Goal: Transaction & Acquisition: Book appointment/travel/reservation

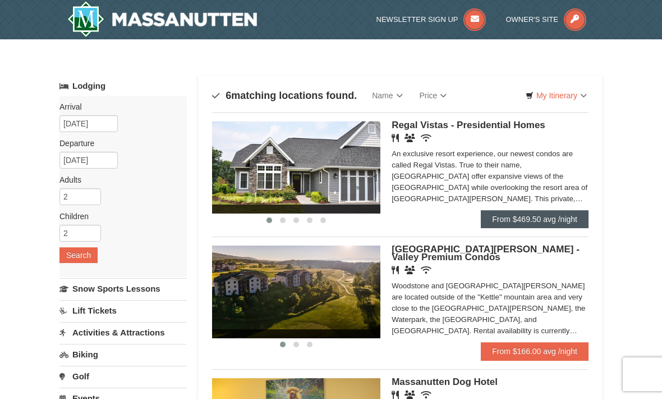
click at [525, 219] on link "From $469.50 avg /night" at bounding box center [535, 219] width 108 height 18
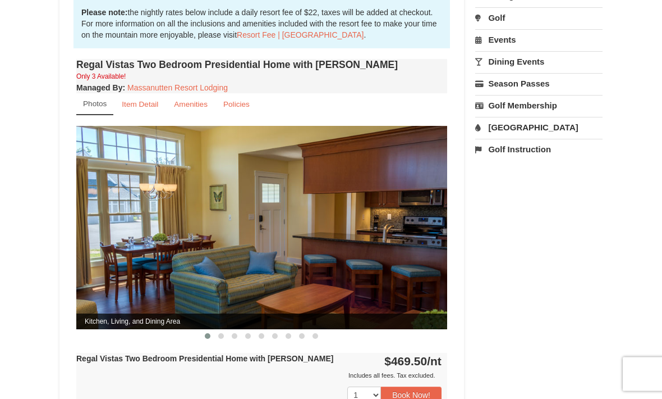
scroll to position [412, 0]
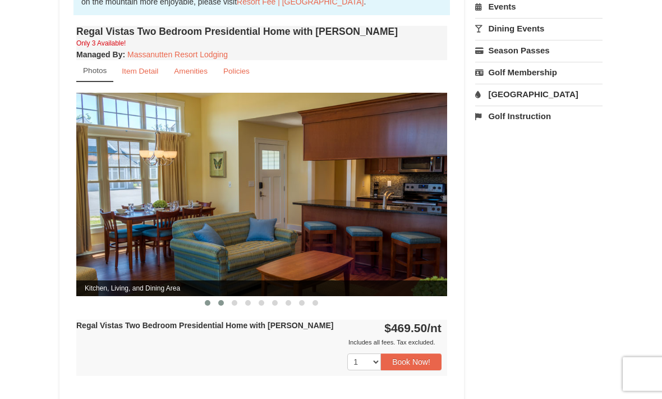
click at [219, 300] on span at bounding box center [221, 303] width 6 height 6
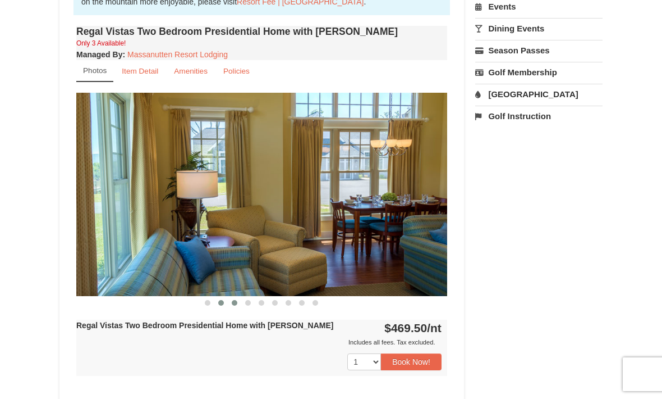
click at [234, 297] on button at bounding box center [234, 302] width 13 height 11
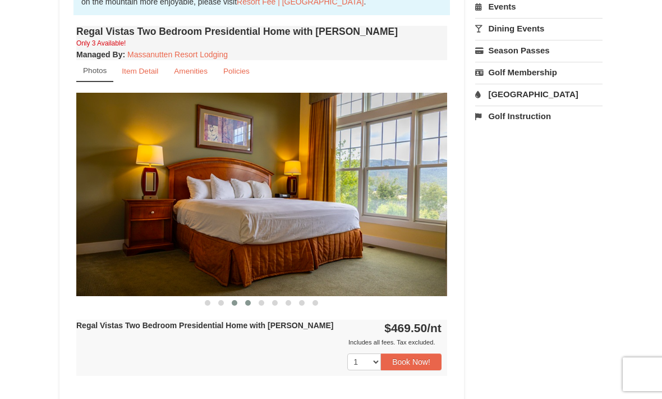
click at [245, 297] on button at bounding box center [247, 302] width 13 height 11
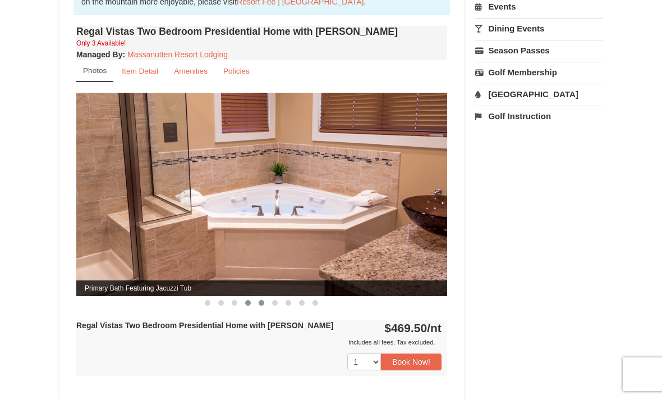
click at [265, 297] on button at bounding box center [261, 302] width 13 height 11
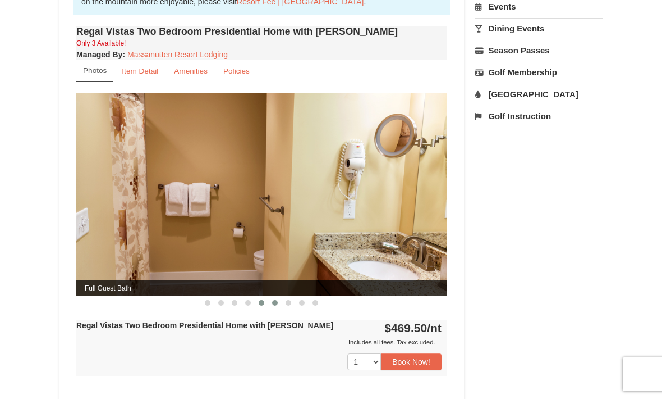
click at [274, 300] on span at bounding box center [275, 303] width 6 height 6
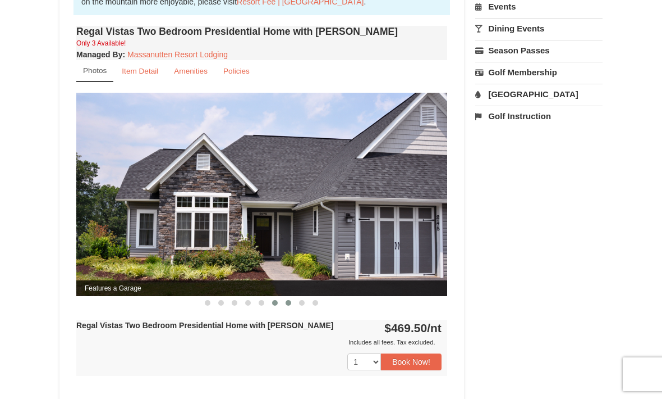
click at [288, 300] on span at bounding box center [289, 303] width 6 height 6
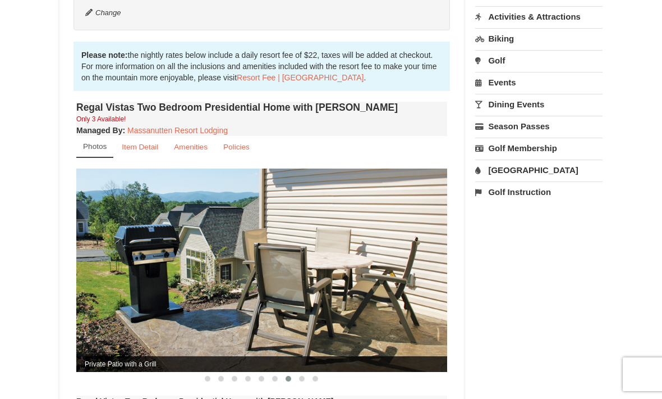
scroll to position [336, 0]
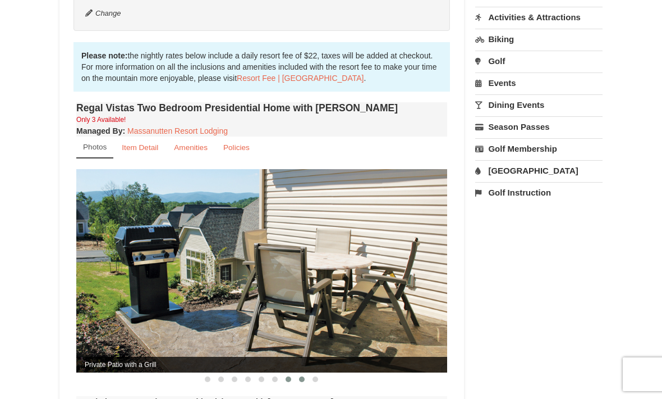
click at [305, 373] on button at bounding box center [301, 378] width 13 height 11
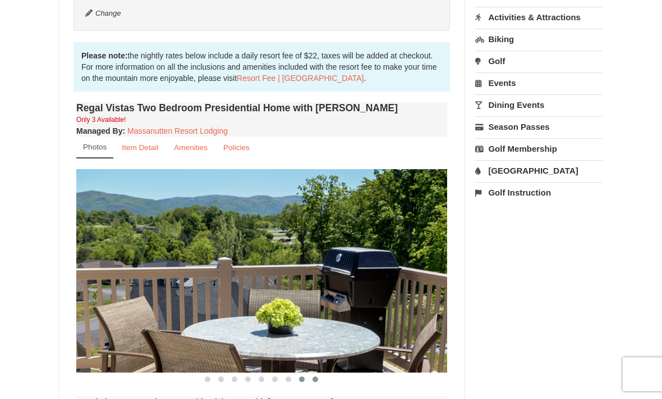
click at [314, 376] on span at bounding box center [316, 379] width 6 height 6
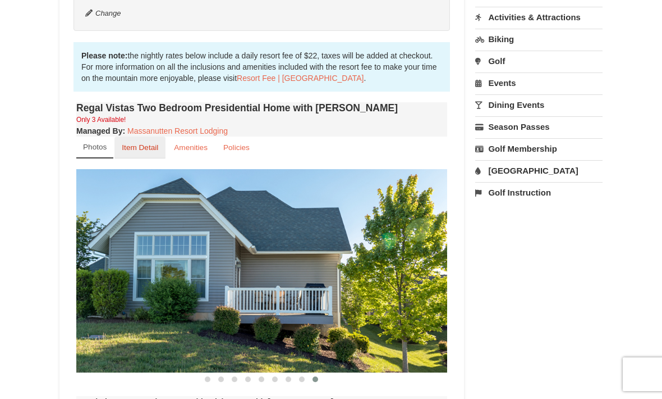
click at [149, 143] on small "Item Detail" at bounding box center [140, 147] width 36 height 8
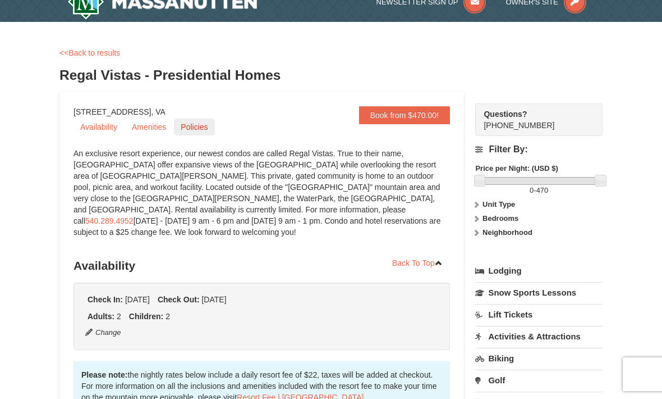
scroll to position [0, 0]
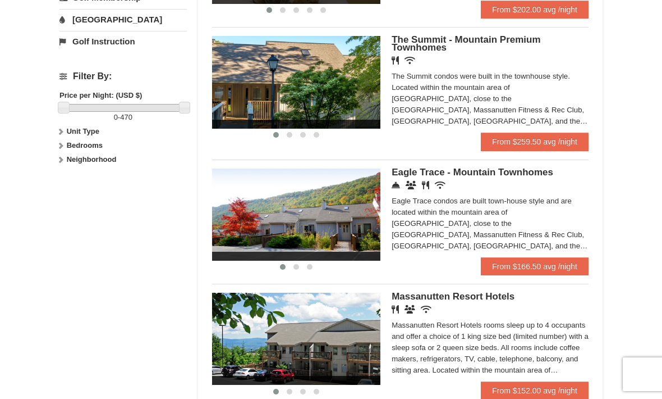
scroll to position [468, 0]
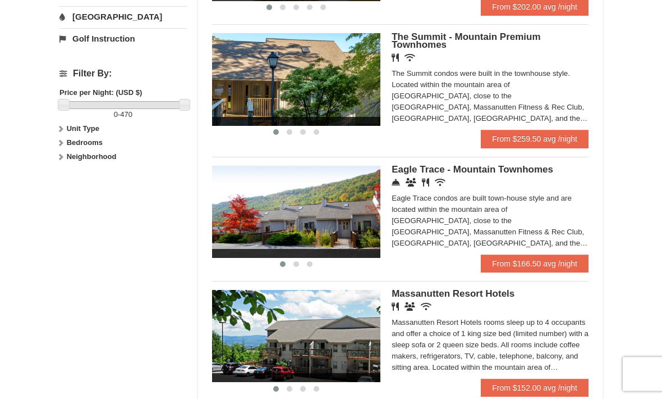
click at [404, 175] on span "Eagle Trace - Mountain Townhomes" at bounding box center [473, 169] width 162 height 11
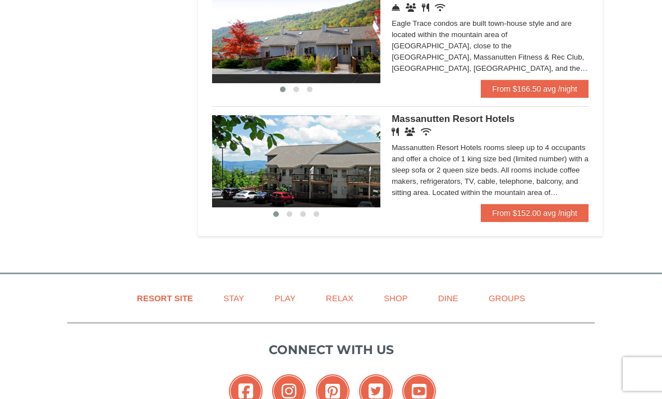
scroll to position [753, 0]
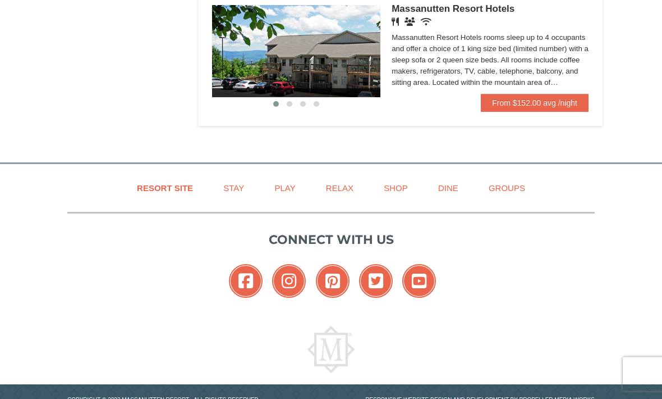
click at [544, 94] on div "Massanutten Resort Hotels Restaurant Banquet Facilities Wireless Internet (free…" at bounding box center [490, 50] width 197 height 89
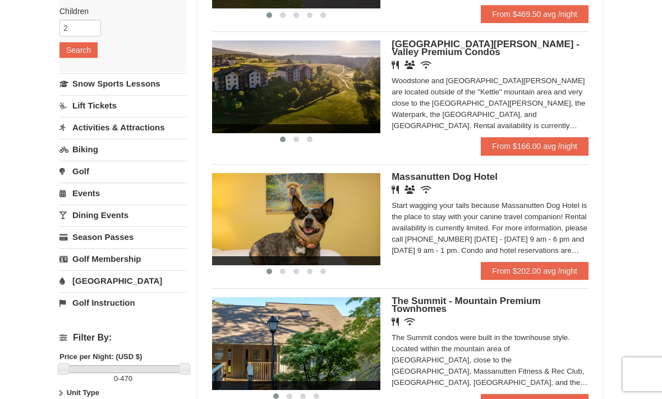
scroll to position [0, 0]
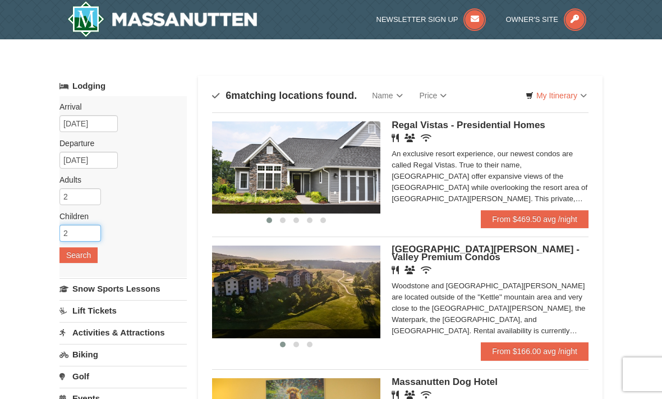
click at [90, 228] on input "2" at bounding box center [80, 233] width 42 height 17
type input "3"
click at [81, 263] on div "Arrival Please format dates MM/DD/YYYY Please format dates MM/DD/YYYY 12/20/202…" at bounding box center [122, 186] width 127 height 181
click at [83, 259] on button "Search" at bounding box center [78, 255] width 38 height 16
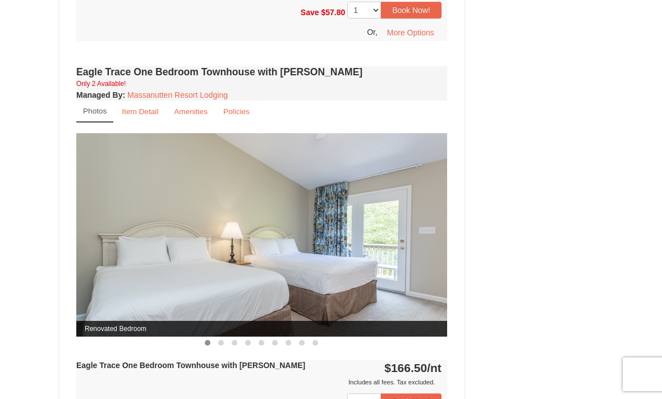
scroll to position [820, 0]
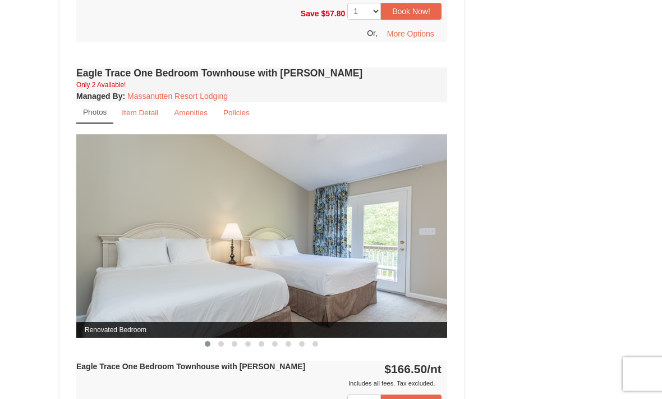
click at [318, 177] on img at bounding box center [261, 236] width 371 height 203
click at [217, 350] on button at bounding box center [220, 343] width 13 height 11
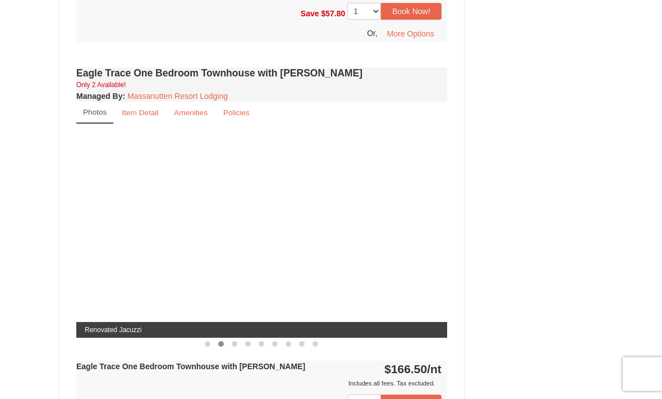
scroll to position [820, 0]
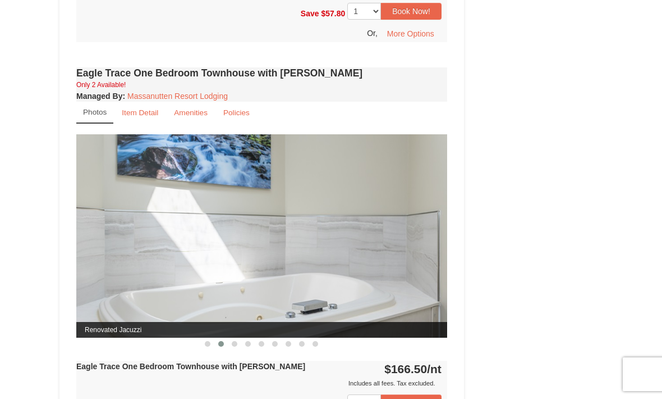
click at [225, 349] on button at bounding box center [220, 343] width 13 height 11
click at [237, 346] on span at bounding box center [235, 344] width 6 height 6
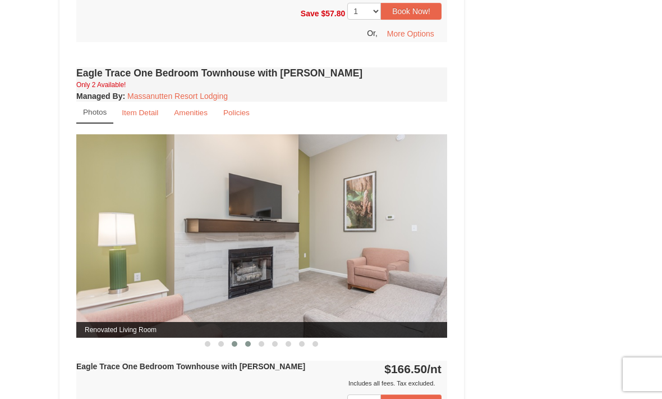
click at [247, 346] on span at bounding box center [248, 344] width 6 height 6
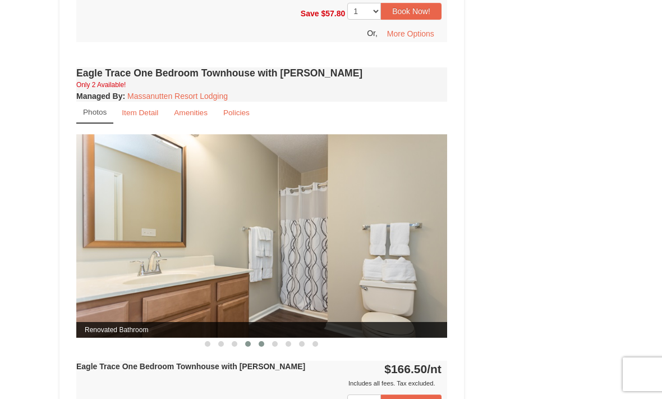
click at [262, 346] on span at bounding box center [262, 344] width 6 height 6
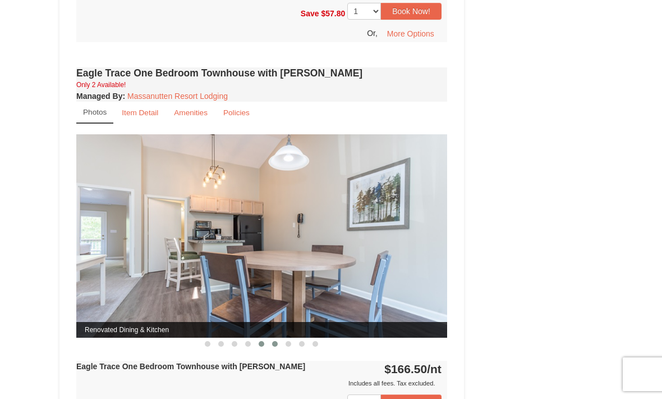
click at [276, 346] on span at bounding box center [275, 344] width 6 height 6
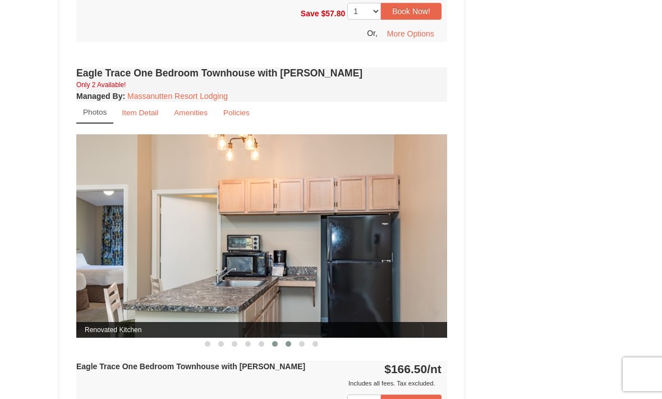
click at [290, 346] on span at bounding box center [289, 344] width 6 height 6
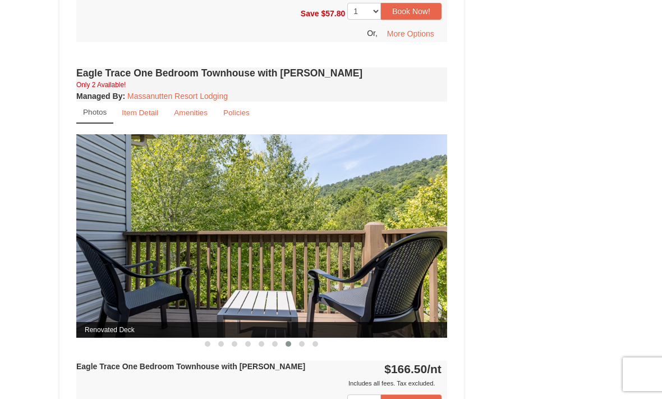
click at [294, 349] on button at bounding box center [288, 343] width 13 height 11
click at [296, 349] on button at bounding box center [301, 343] width 13 height 11
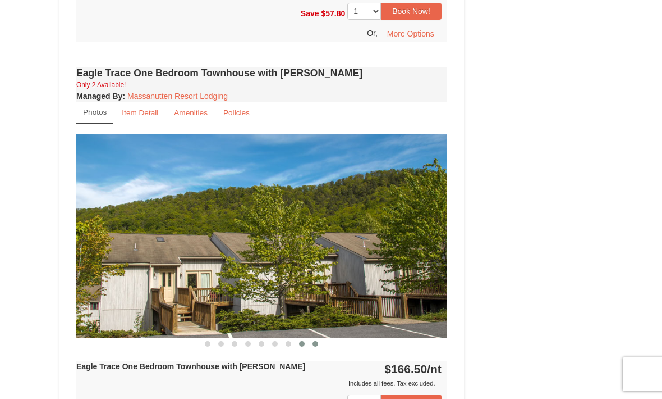
click at [313, 346] on span at bounding box center [316, 344] width 6 height 6
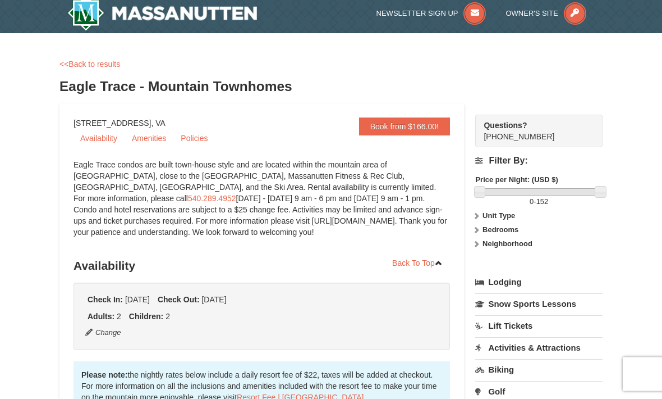
scroll to position [0, 0]
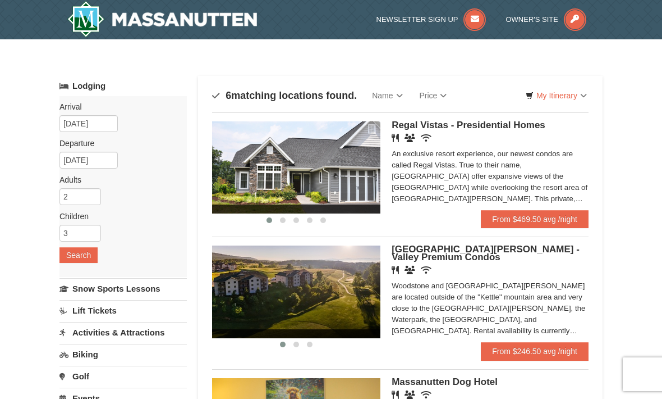
click at [450, 124] on span "Regal Vistas - Presidential Homes" at bounding box center [469, 125] width 154 height 11
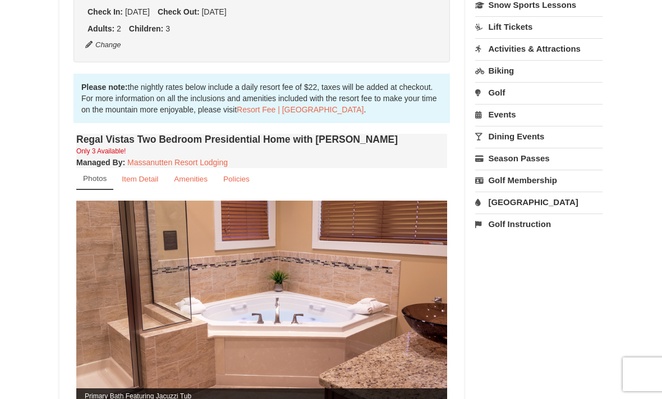
scroll to position [293, 0]
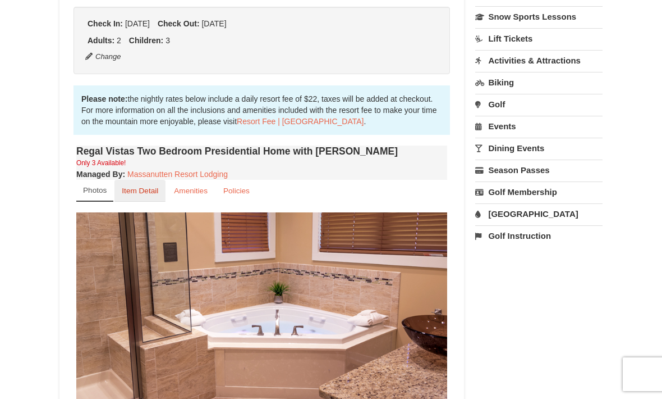
click at [131, 180] on link "Item Detail" at bounding box center [140, 191] width 51 height 22
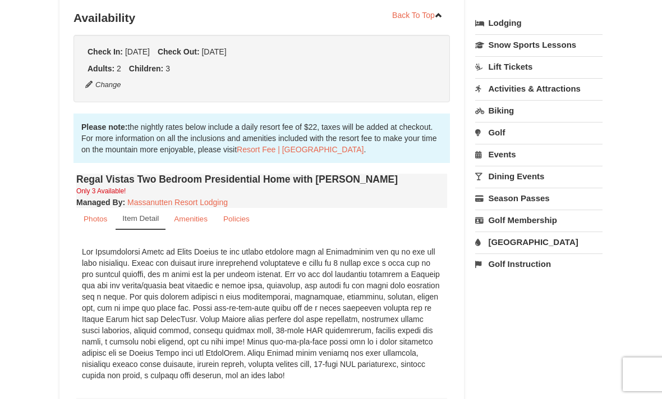
scroll to position [268, 0]
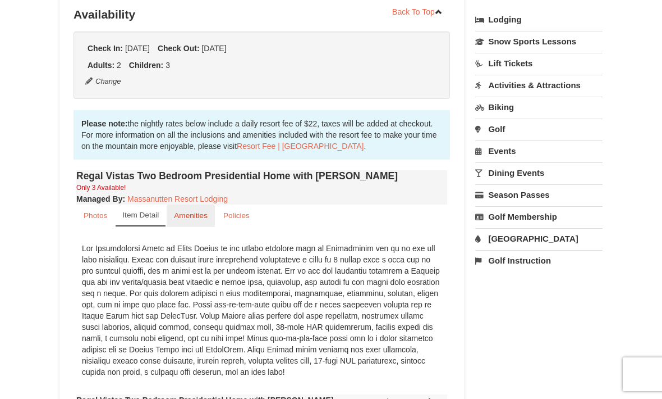
click at [176, 211] on small "Amenities" at bounding box center [191, 215] width 34 height 8
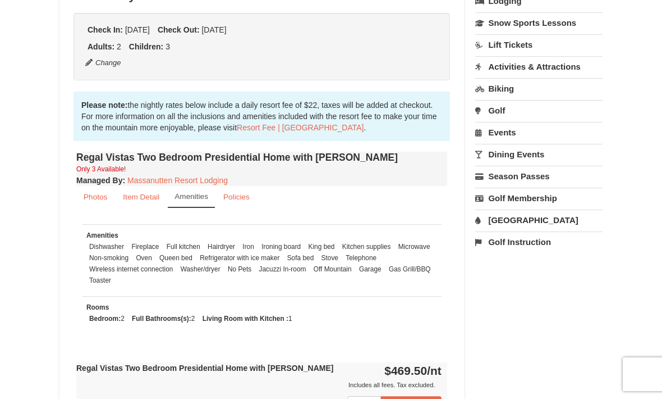
scroll to position [288, 0]
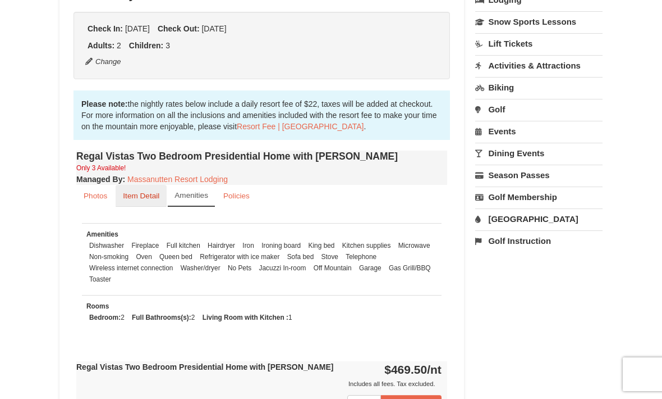
click at [148, 191] on small "Item Detail" at bounding box center [141, 195] width 36 height 8
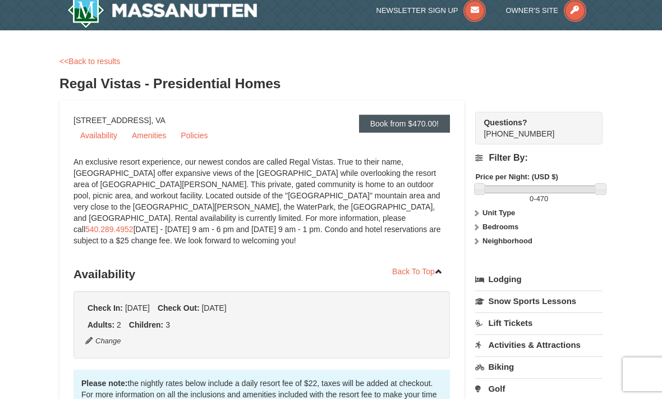
scroll to position [0, 0]
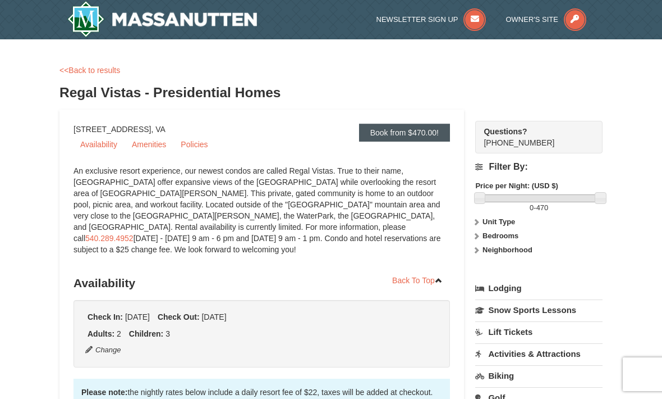
click at [378, 135] on link "Book from $470.00!" at bounding box center [404, 132] width 91 height 18
click at [381, 129] on link "Book from $470.00!" at bounding box center [404, 132] width 91 height 18
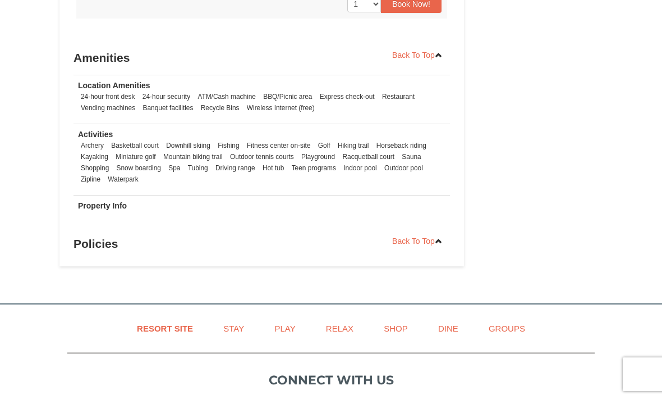
scroll to position [588, 0]
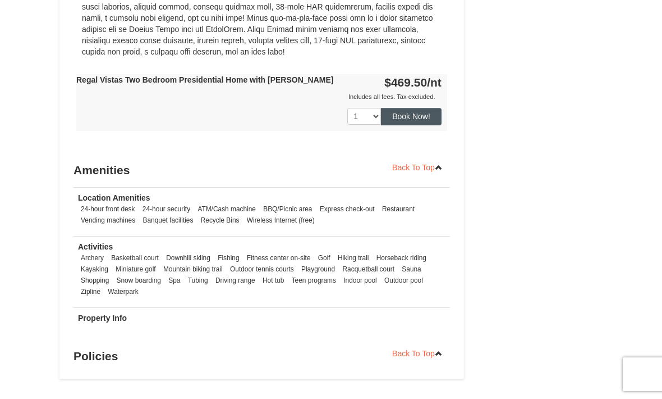
click at [428, 108] on button "Book Now!" at bounding box center [411, 116] width 61 height 17
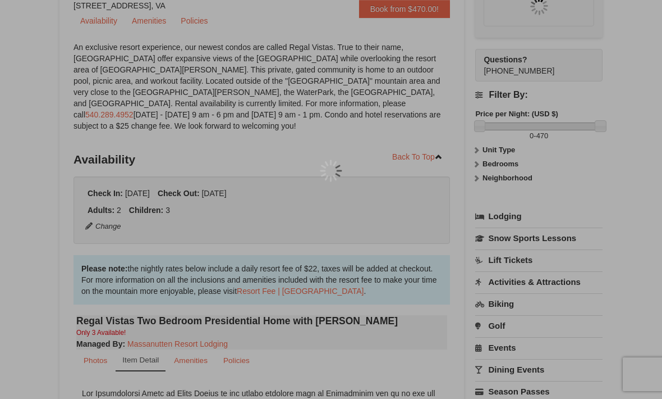
scroll to position [109, 0]
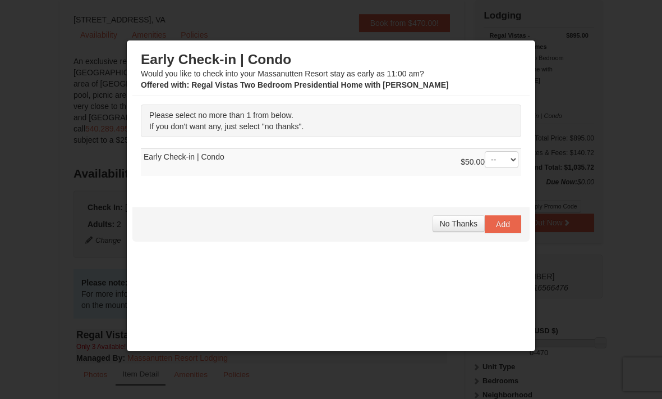
click at [504, 169] on div "$50.00 -- 01" at bounding box center [490, 162] width 58 height 22
select select "1"
click at [503, 226] on span "Add" at bounding box center [503, 223] width 14 height 9
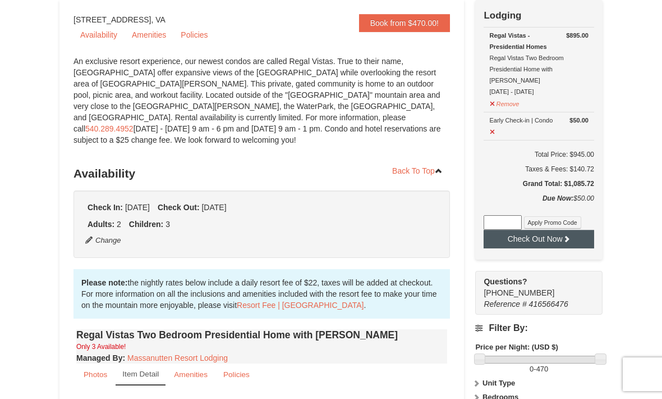
click at [506, 232] on button "Check Out Now" at bounding box center [539, 239] width 111 height 18
